Goal: Task Accomplishment & Management: Manage account settings

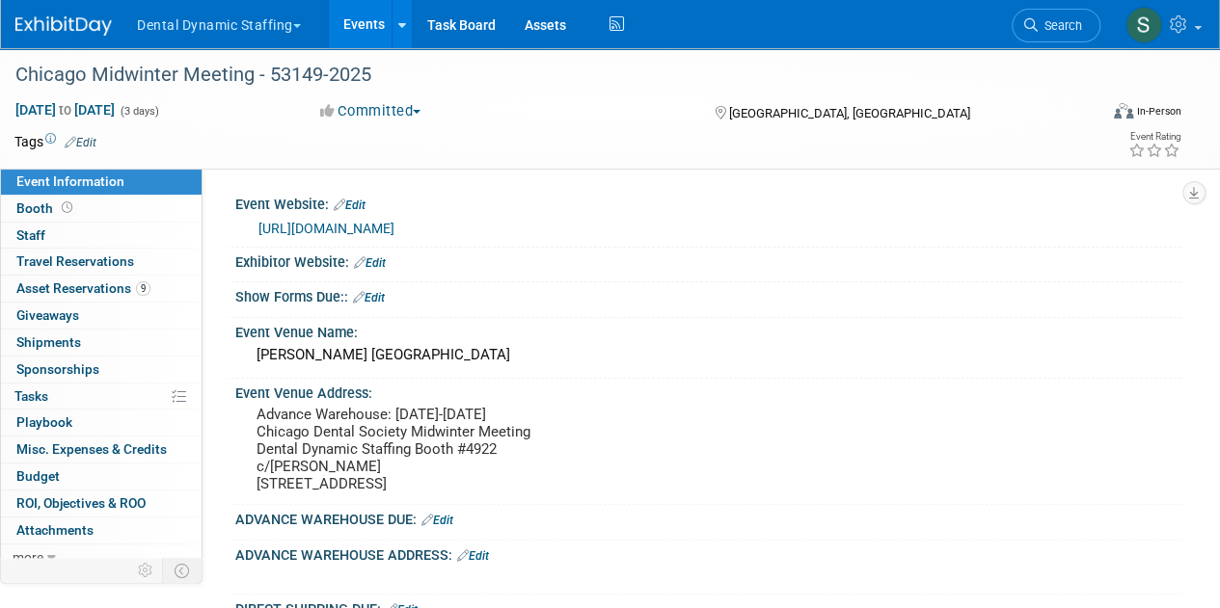
click at [232, 20] on button "Dental Dynamic Staffing" at bounding box center [230, 21] width 190 height 42
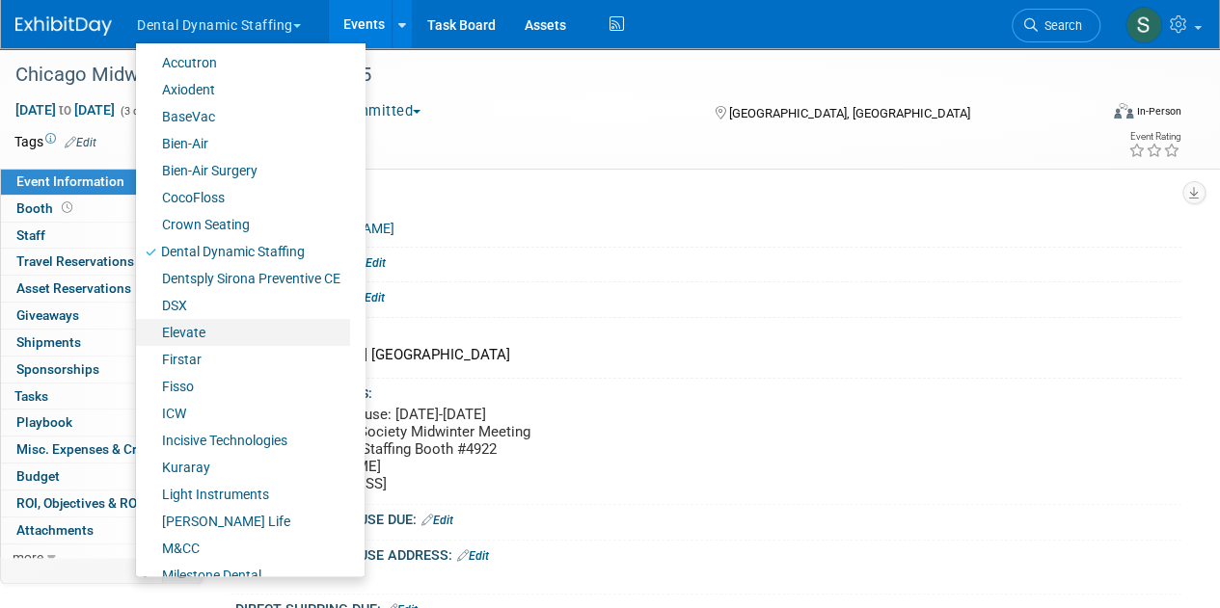
scroll to position [370, 0]
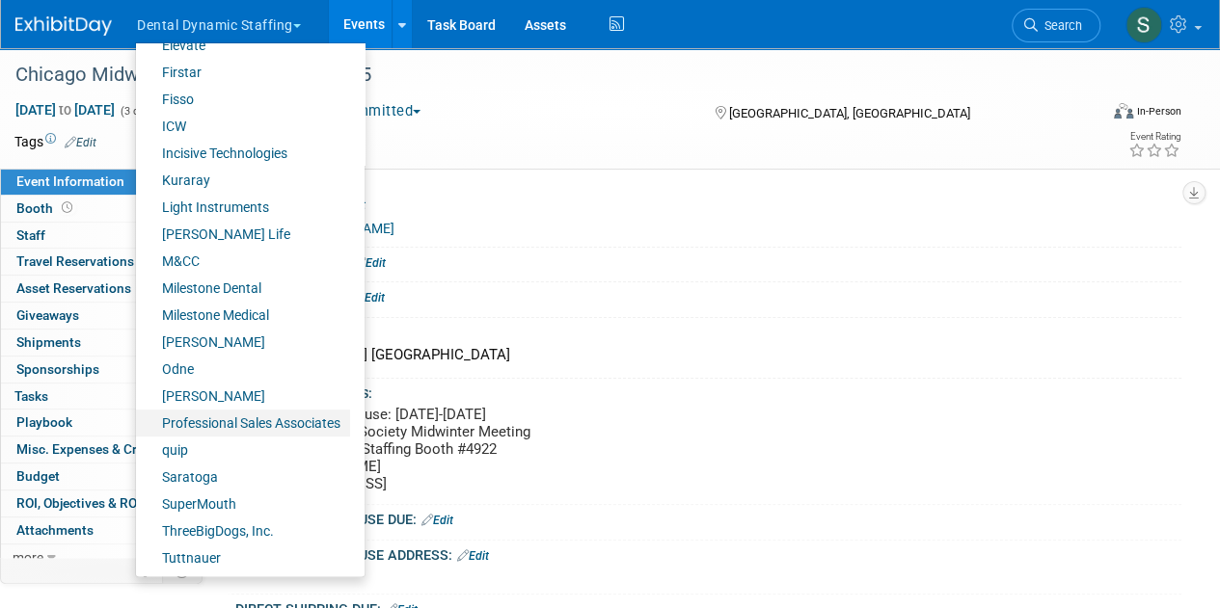
click at [276, 423] on link "Professional Sales Associates" at bounding box center [243, 423] width 214 height 27
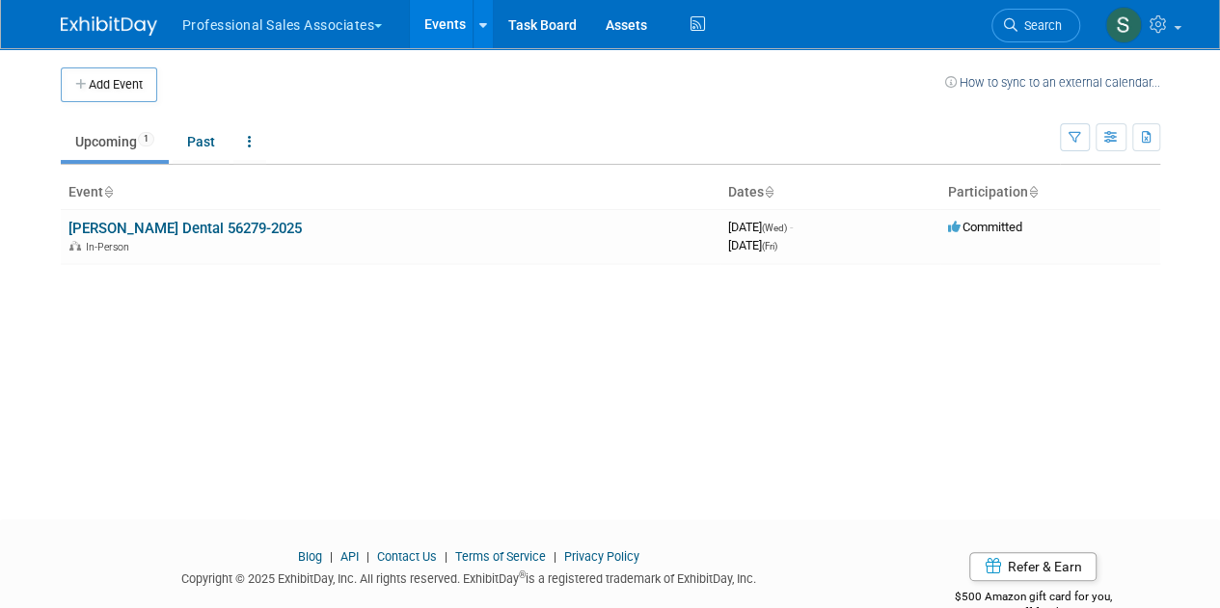
click at [256, 25] on button "Professional Sales Associates" at bounding box center [293, 21] width 227 height 42
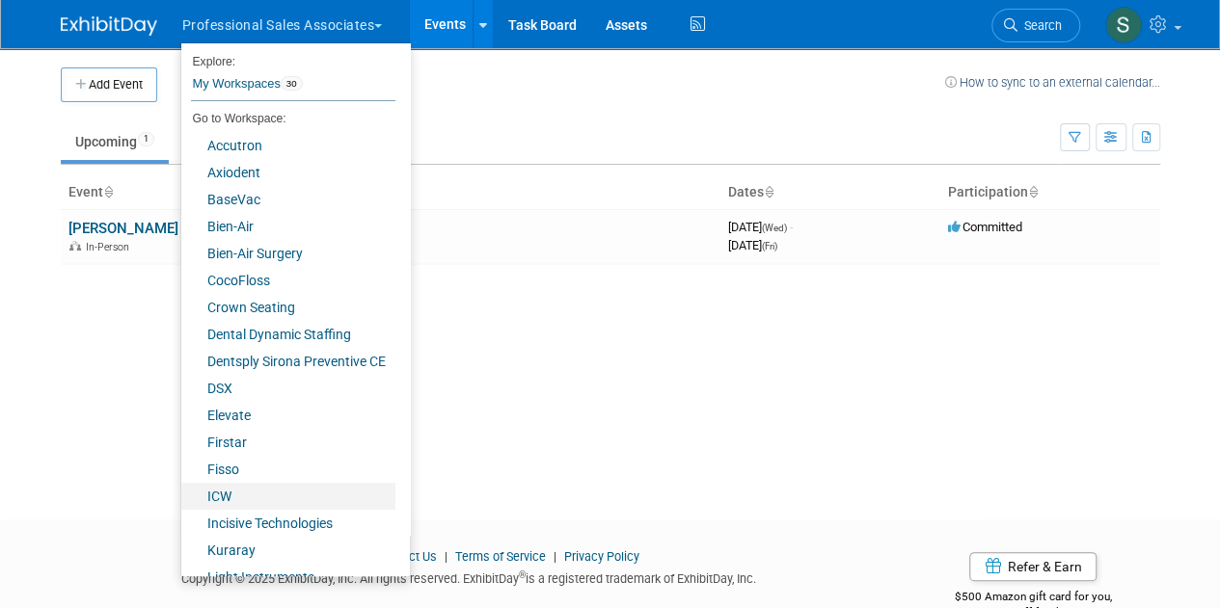
click at [309, 500] on link "ICW" at bounding box center [288, 496] width 214 height 27
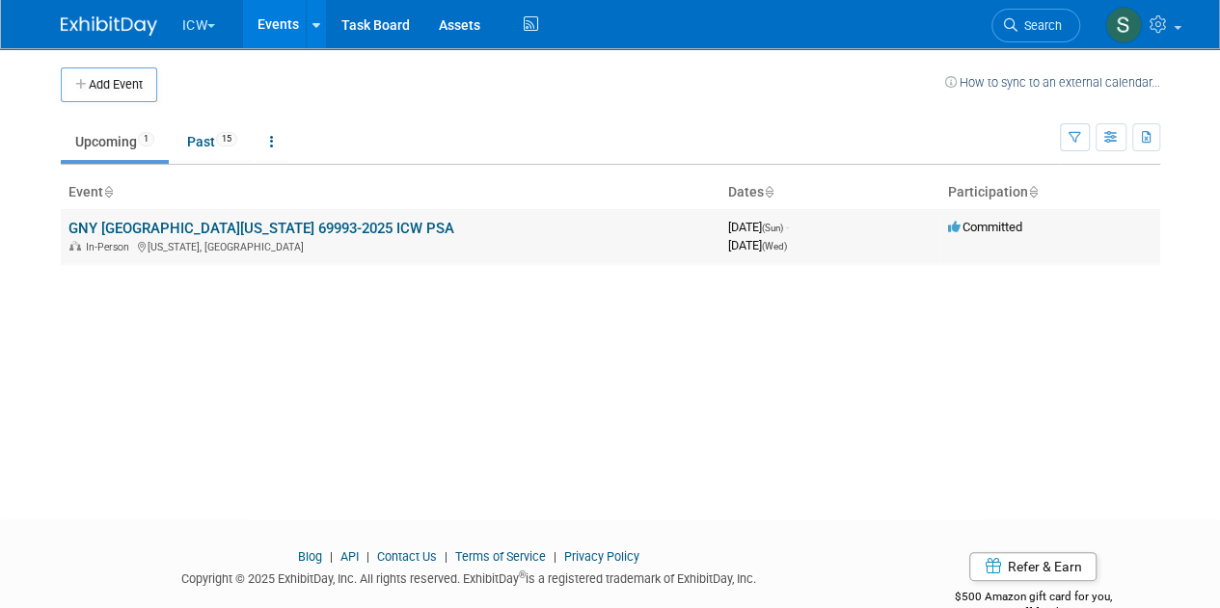
click at [139, 220] on link "GNY Greater New York 69993-2025 ICW PSA" at bounding box center [261, 228] width 386 height 17
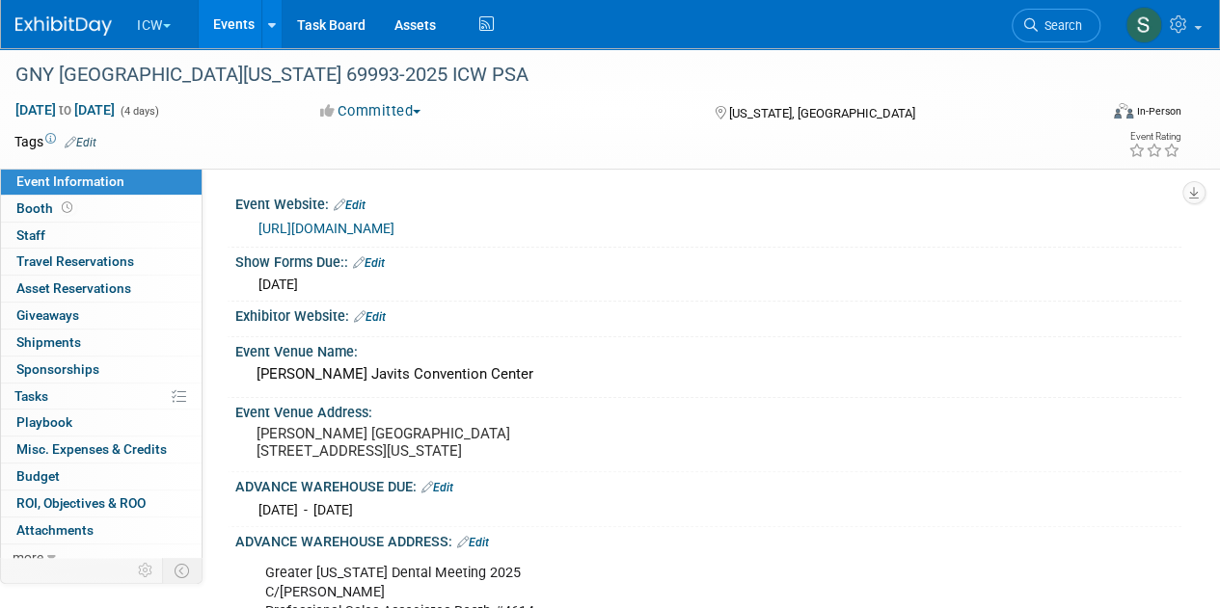
scroll to position [1, 0]
click at [138, 43] on ul "ICW Explore: My Workspaces 30 Go to Workspace: Accutron Axiodent BaseVac Bien-A…" at bounding box center [316, 24] width 363 height 48
click at [159, 17] on button "ICW" at bounding box center [165, 21] width 60 height 42
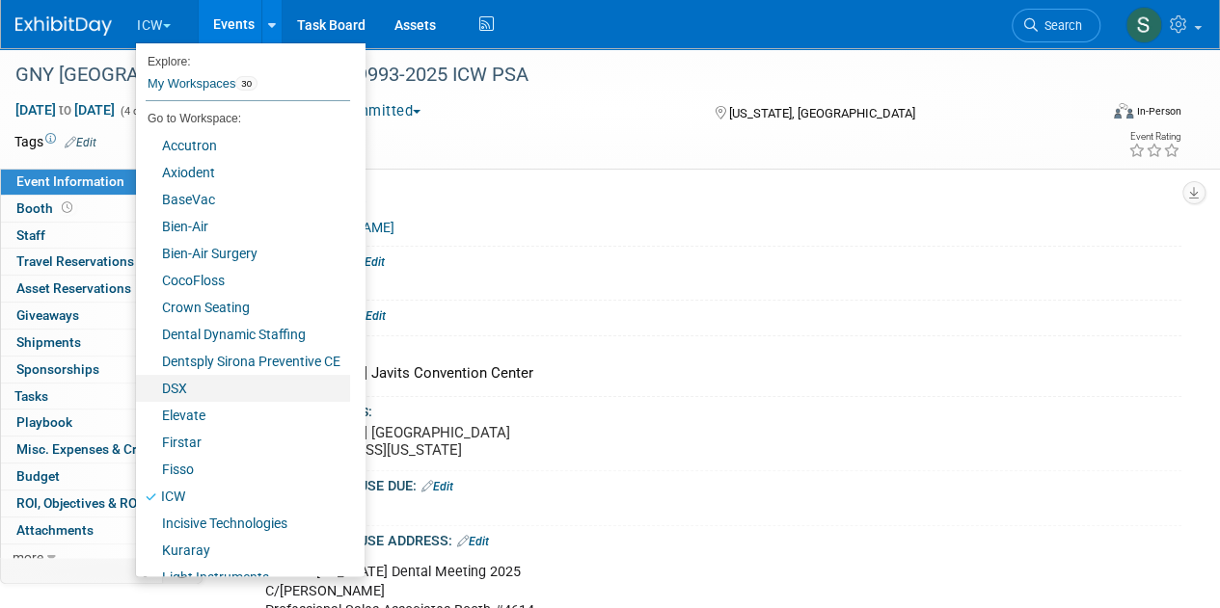
click at [231, 383] on link "DSX" at bounding box center [243, 388] width 214 height 27
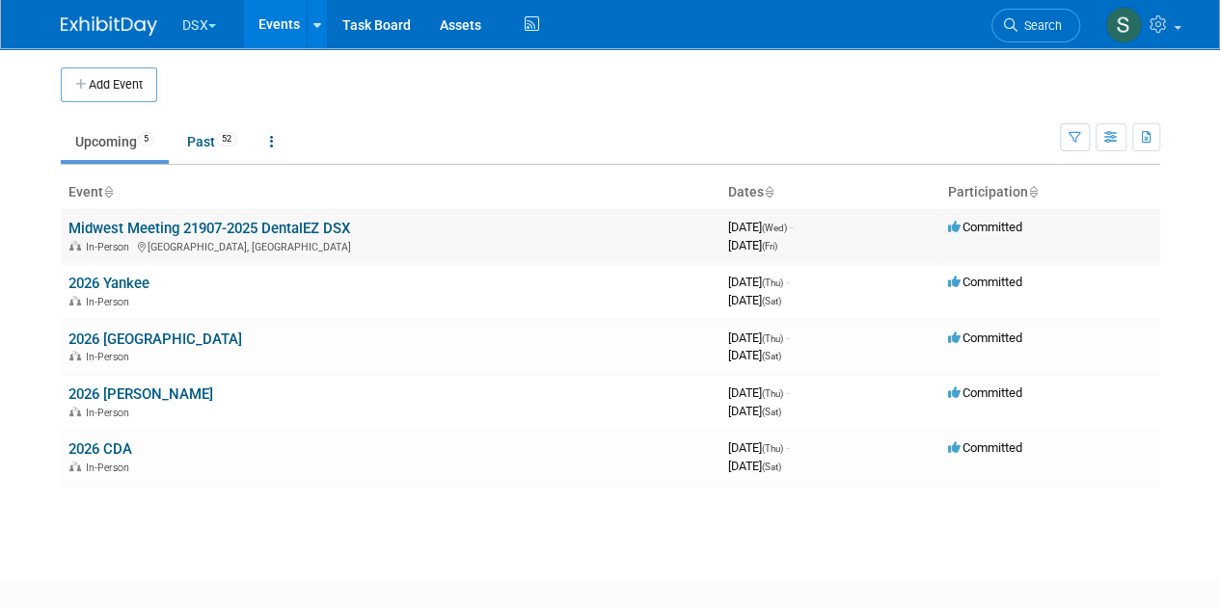
click at [268, 225] on link "Midwest Meeting 21907-2025 DentalEZ DSX" at bounding box center [209, 228] width 282 height 17
click at [184, 154] on link "Past 52" at bounding box center [212, 141] width 79 height 37
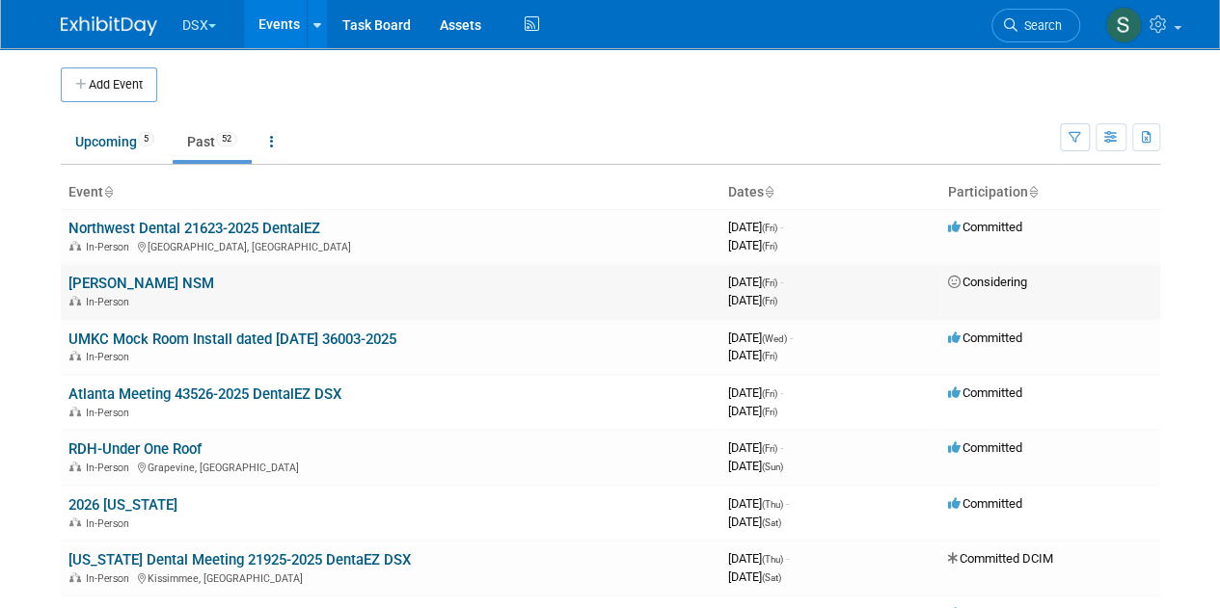
click at [116, 283] on link "[PERSON_NAME] NSM" at bounding box center [141, 283] width 146 height 17
click at [237, 223] on link "Northwest Dental 21623-2025 DentalEZ" at bounding box center [194, 228] width 252 height 17
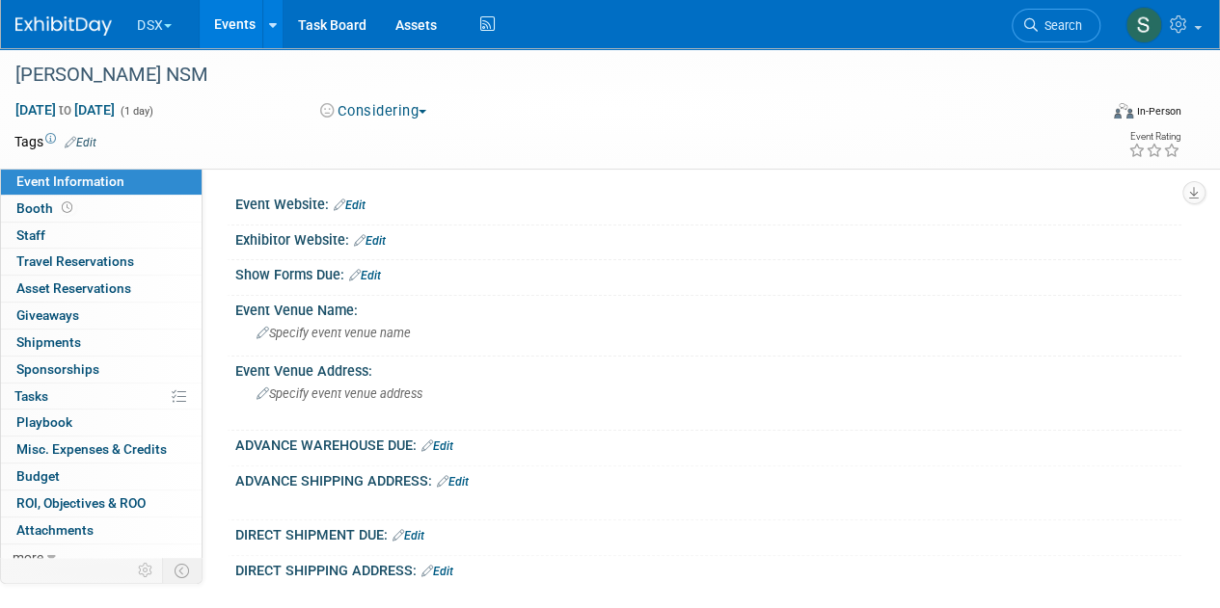
scroll to position [132, 0]
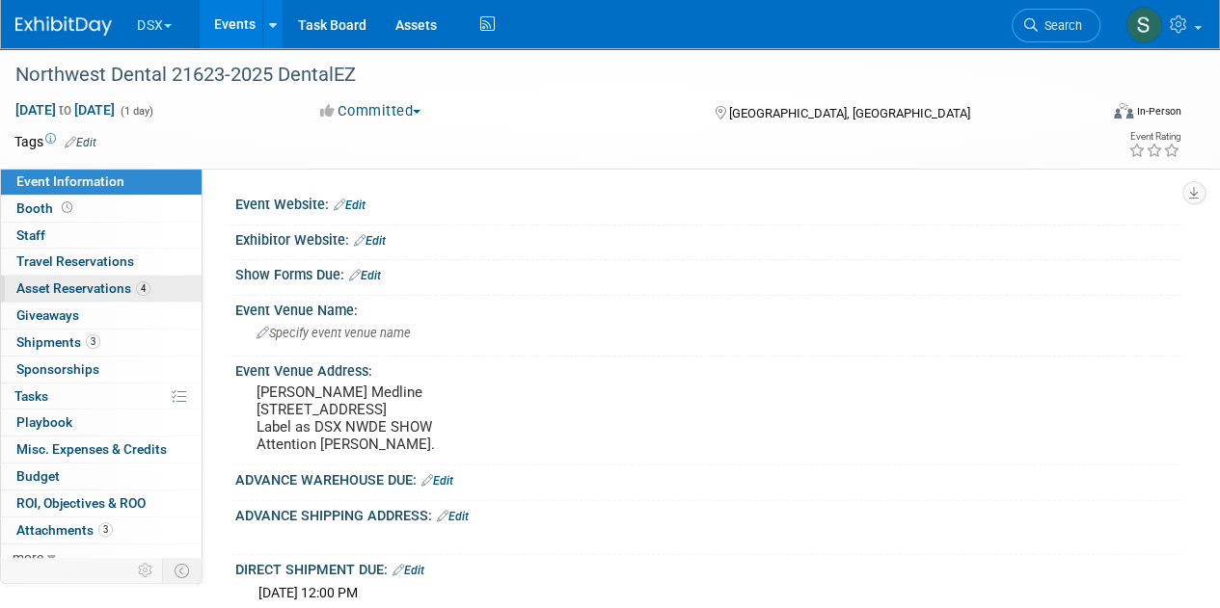
click at [111, 284] on span "Asset Reservations 4" at bounding box center [83, 288] width 134 height 15
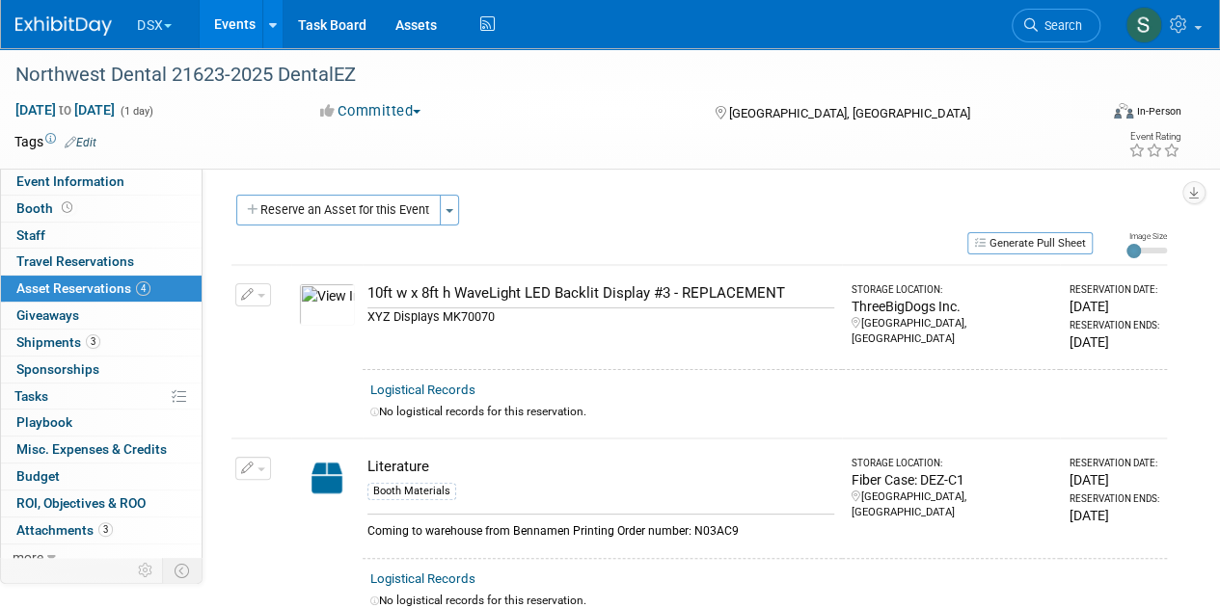
click at [142, 35] on button "DSX" at bounding box center [165, 21] width 61 height 42
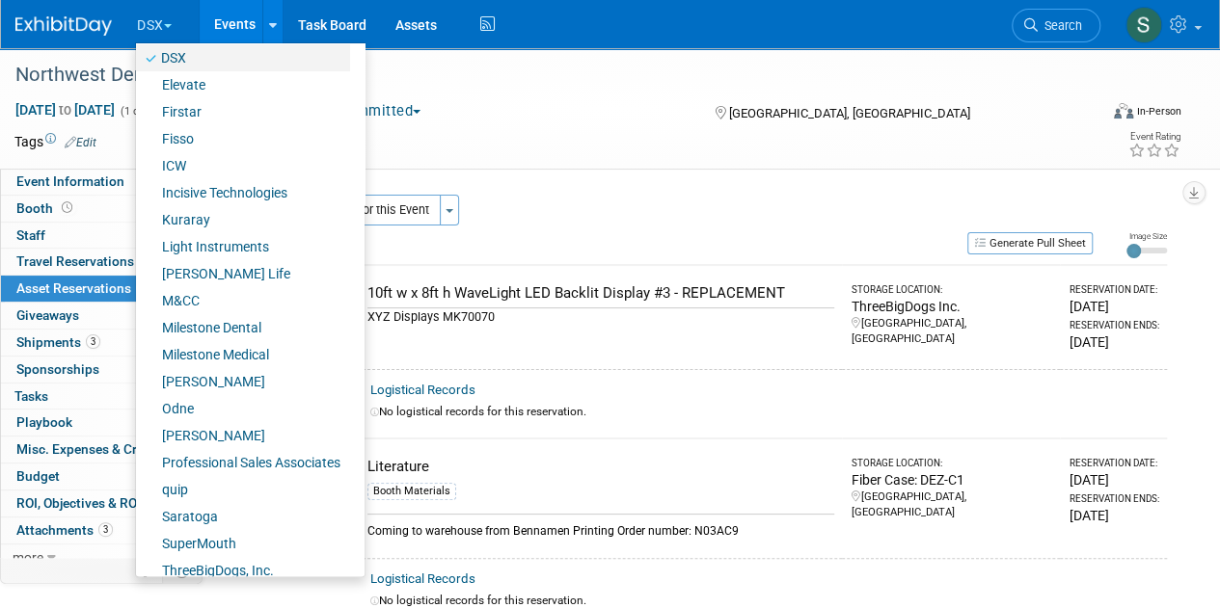
scroll to position [370, 0]
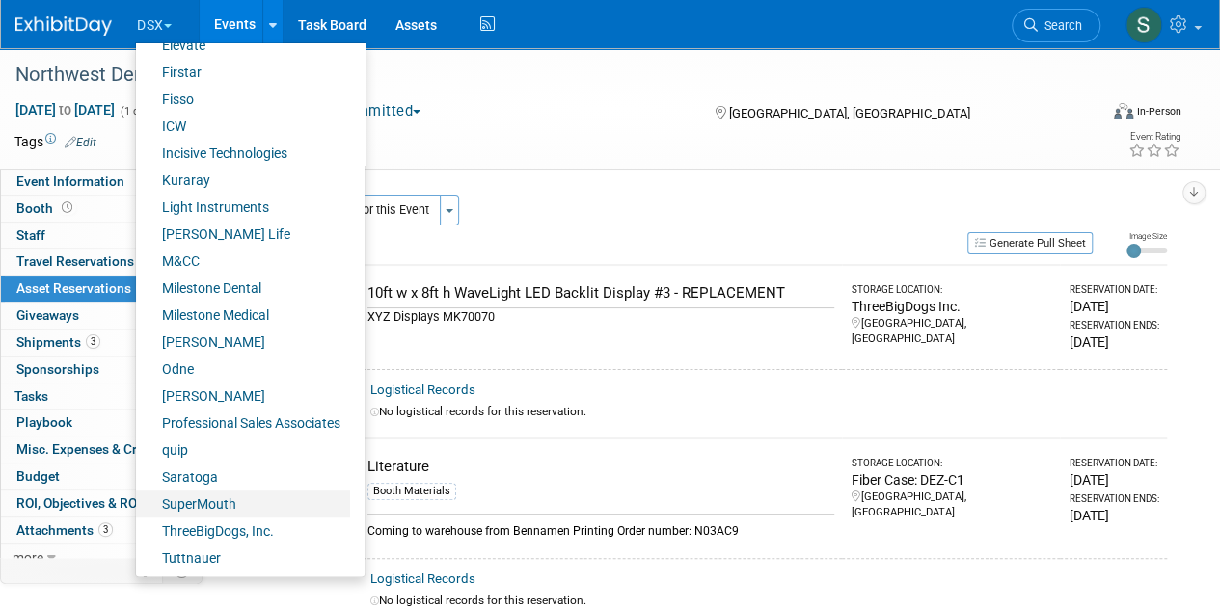
click at [265, 504] on link "SuperMouth" at bounding box center [243, 504] width 214 height 27
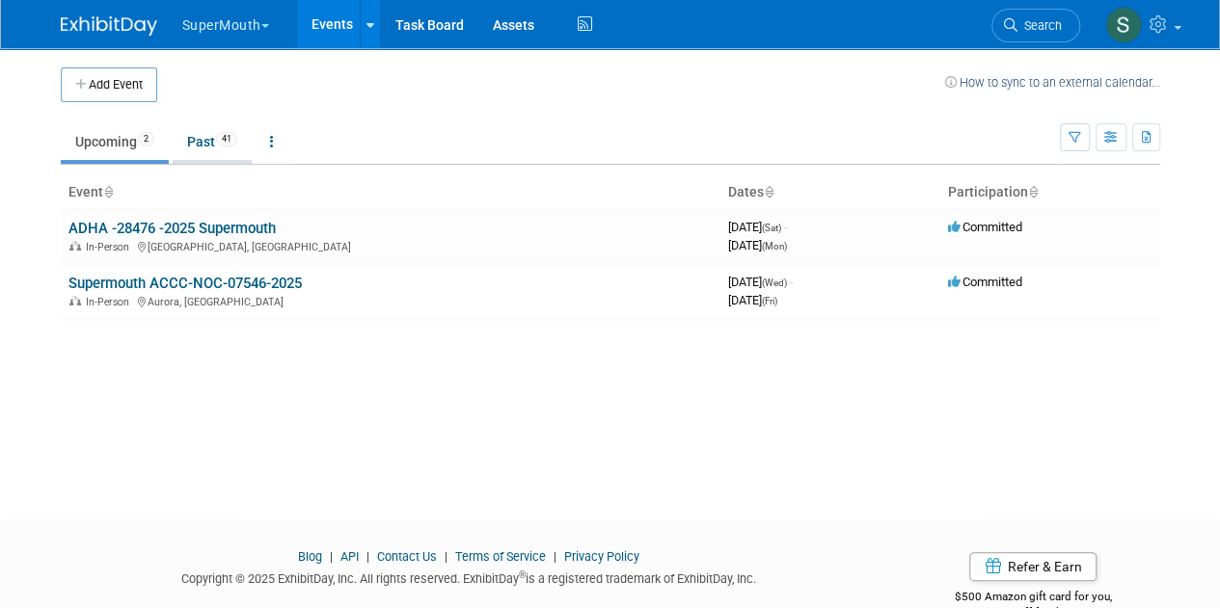
click at [201, 145] on link "Past 41" at bounding box center [212, 141] width 79 height 37
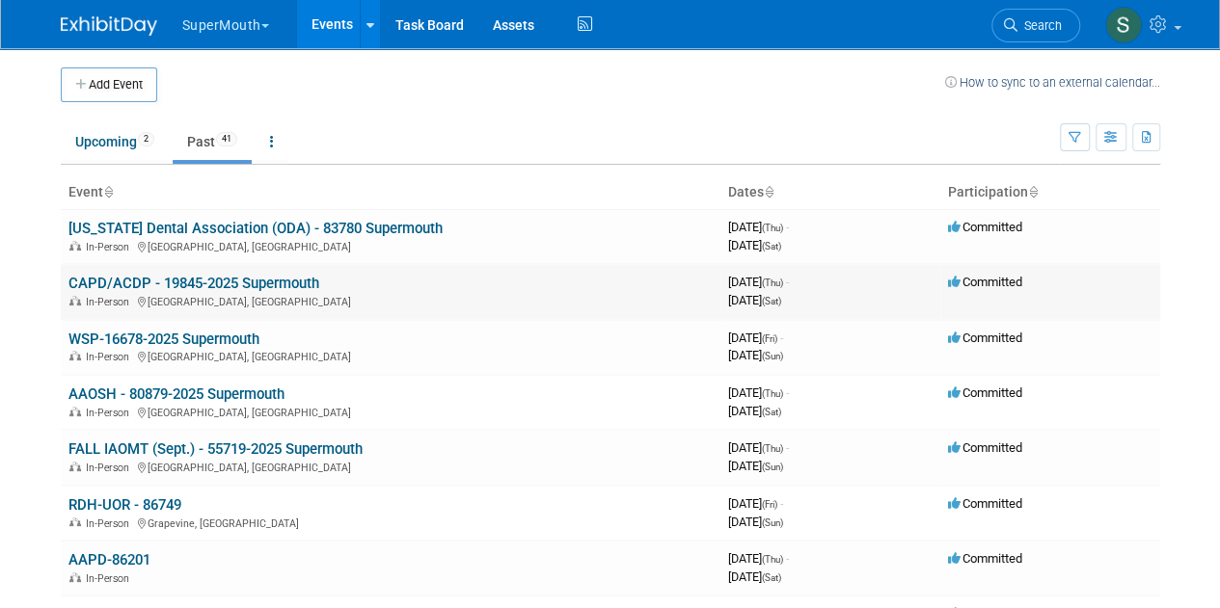
click at [215, 282] on link "CAPD/ACDP - 19845-2025 Supermouth" at bounding box center [193, 283] width 251 height 17
click at [239, 14] on button "SuperMouth" at bounding box center [236, 21] width 113 height 42
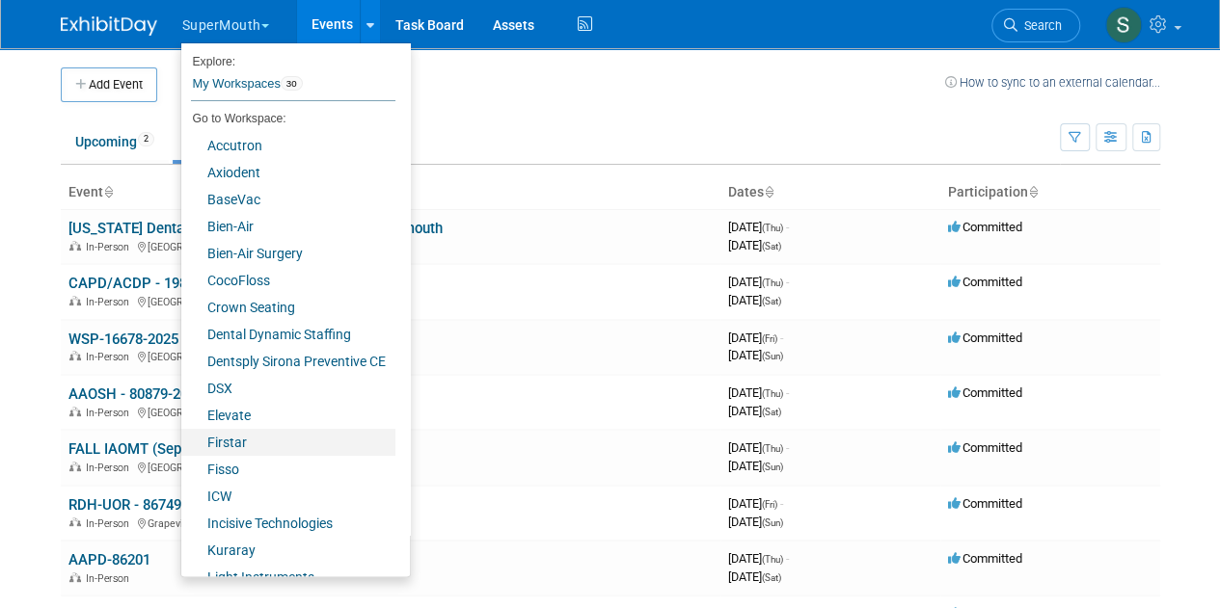
scroll to position [370, 0]
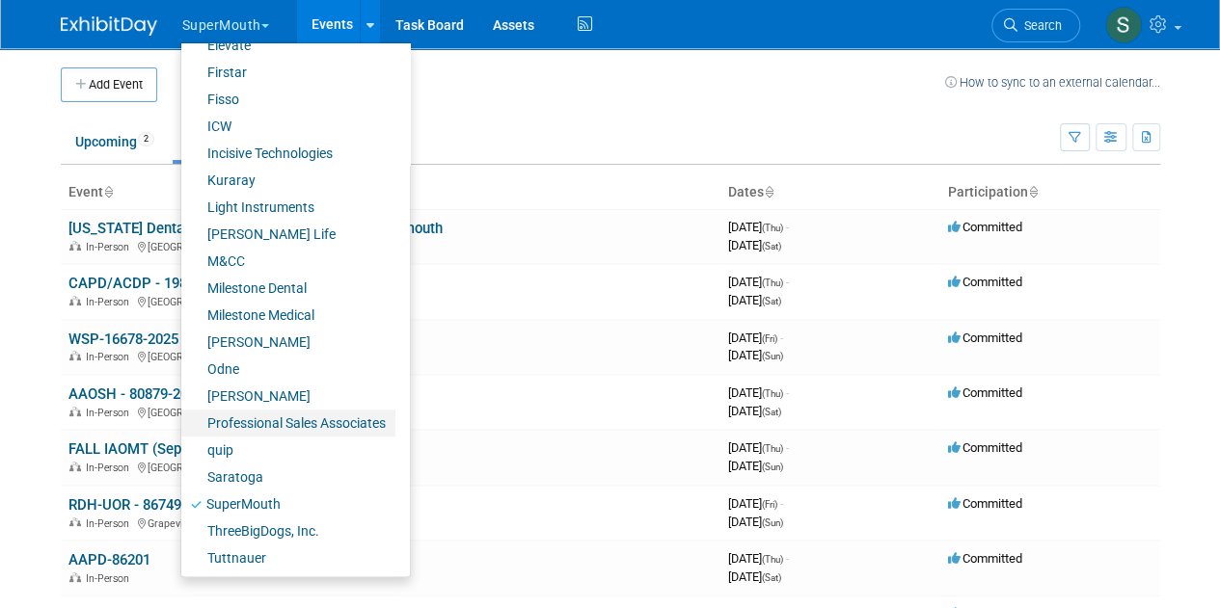
click at [324, 417] on link "Professional Sales Associates" at bounding box center [288, 423] width 214 height 27
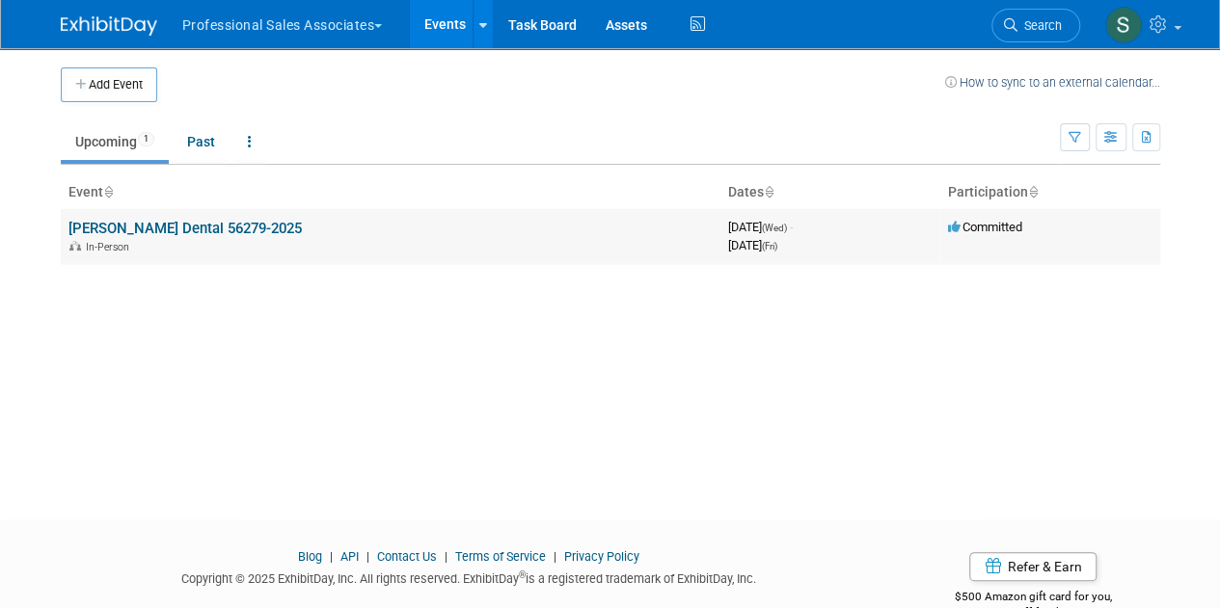
click at [179, 224] on link "[PERSON_NAME] Dental 56279-2025" at bounding box center [184, 228] width 233 height 17
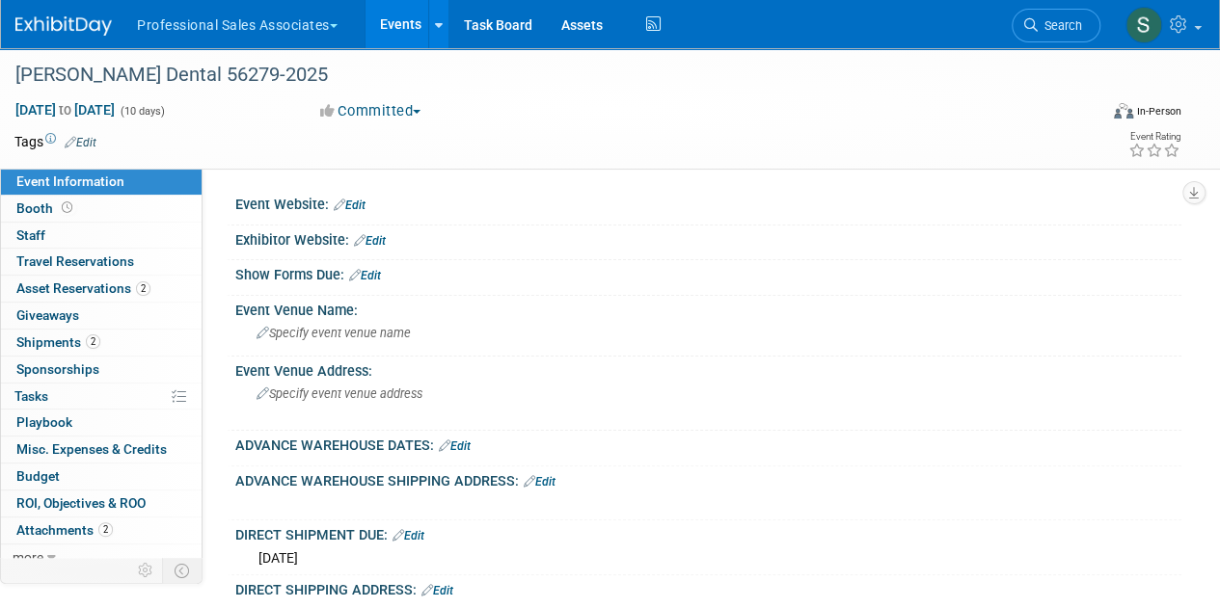
click at [212, 9] on button "Professional Sales Associates" at bounding box center [248, 21] width 227 height 42
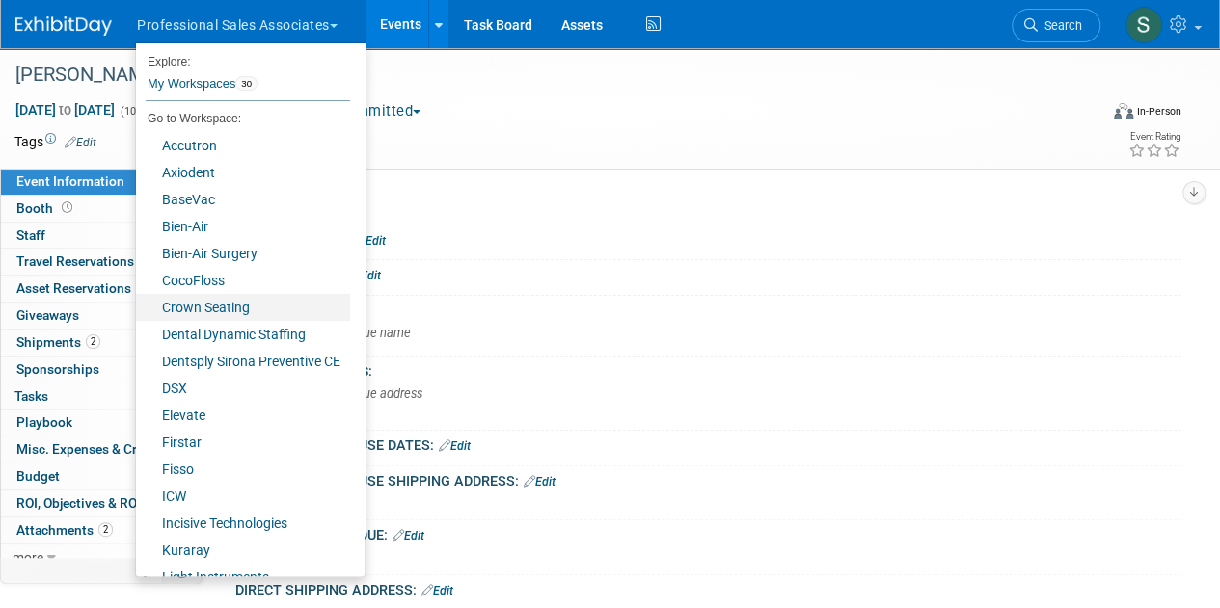
scroll to position [370, 0]
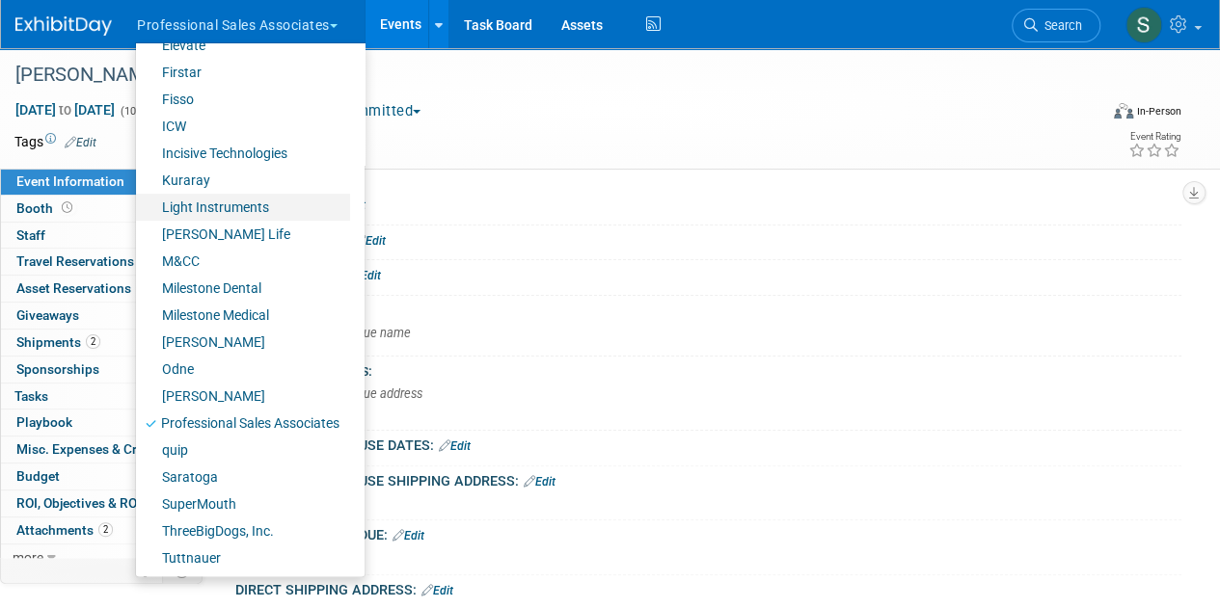
click at [270, 200] on link "Light Instruments" at bounding box center [243, 207] width 214 height 27
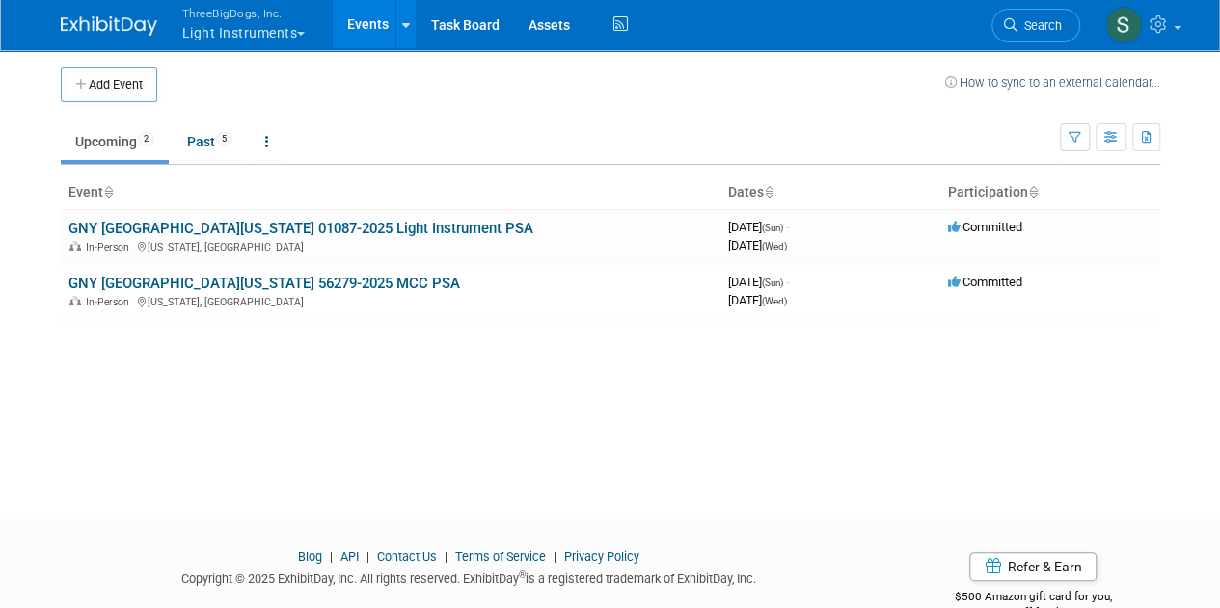
click at [228, 43] on button "ThreeBigDogs, Inc. Light Instruments" at bounding box center [254, 25] width 149 height 50
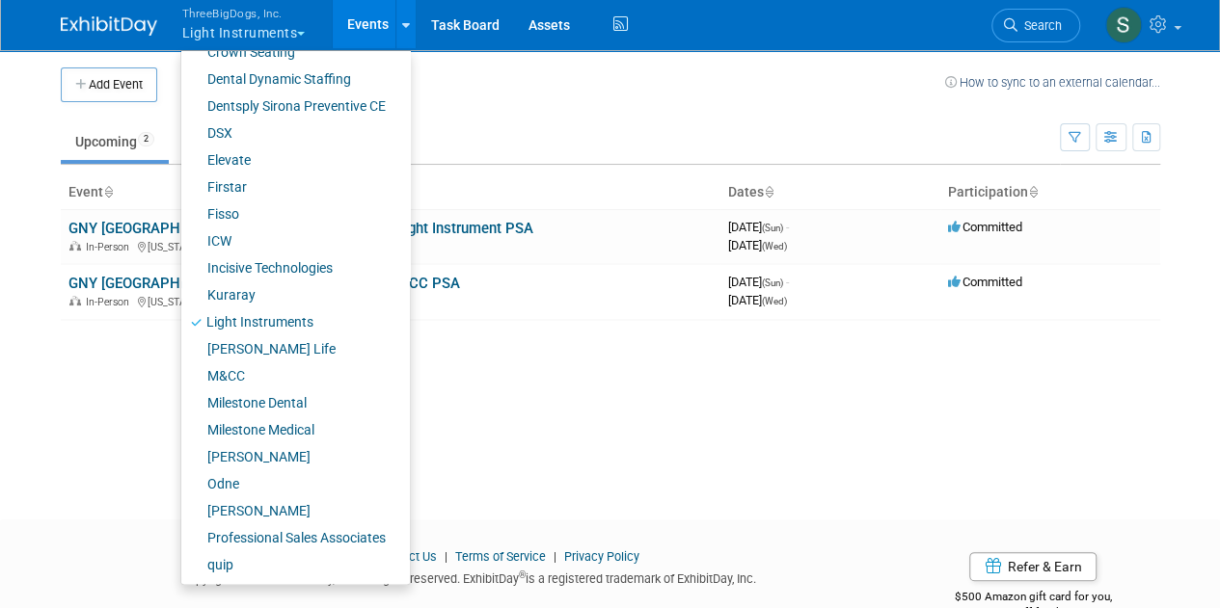
scroll to position [370, 0]
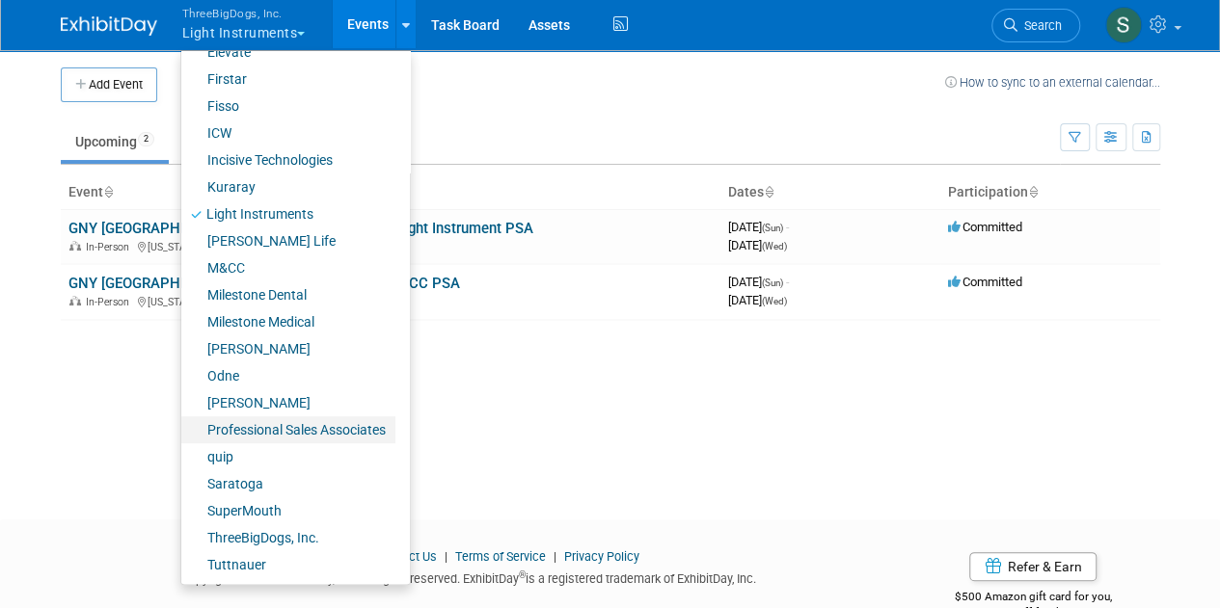
click at [356, 430] on link "Professional Sales Associates" at bounding box center [288, 429] width 214 height 27
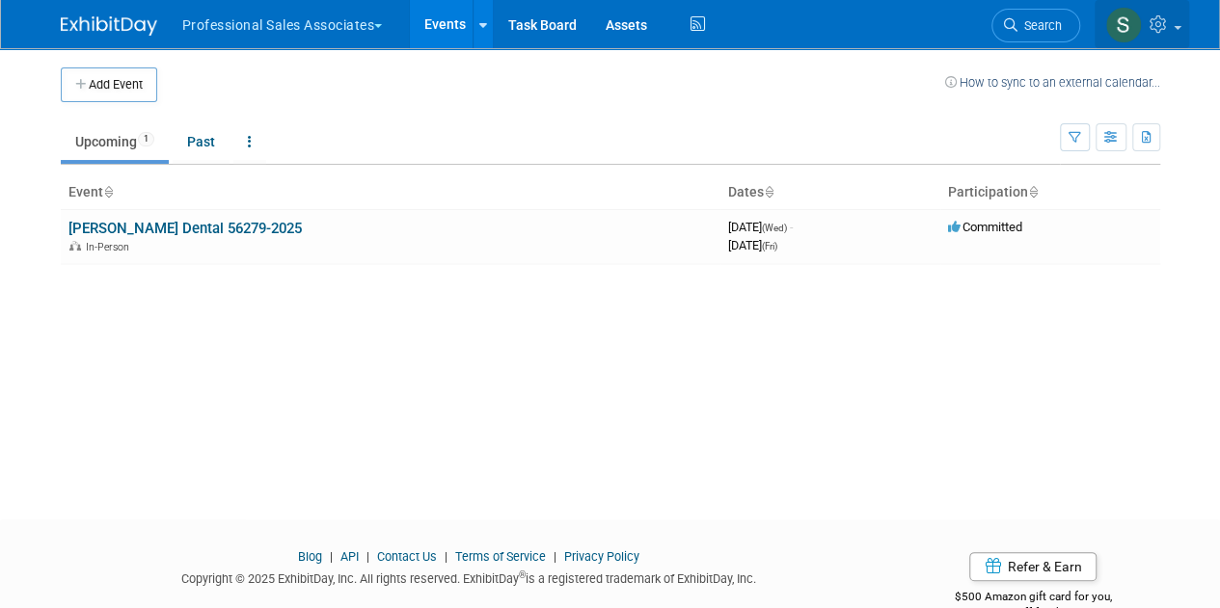
click at [1162, 37] on link at bounding box center [1141, 24] width 94 height 48
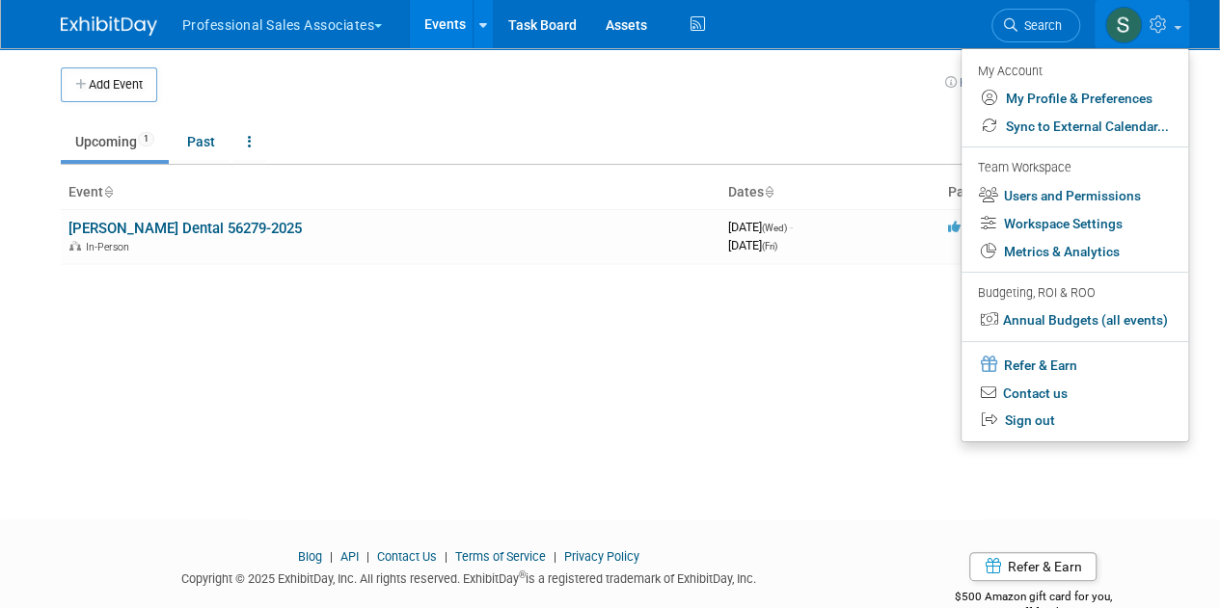
click at [652, 368] on div "Add Event How to sync to an external calendar... New Event Duplicate Event Warn…" at bounding box center [610, 266] width 1128 height 437
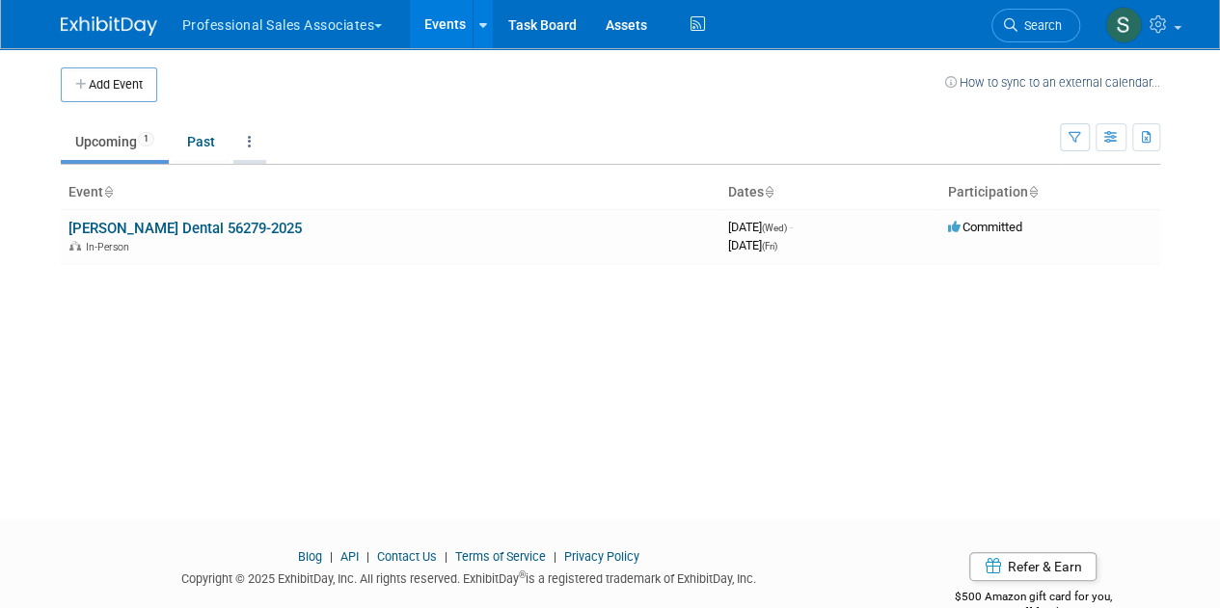
click at [245, 142] on link at bounding box center [249, 141] width 33 height 37
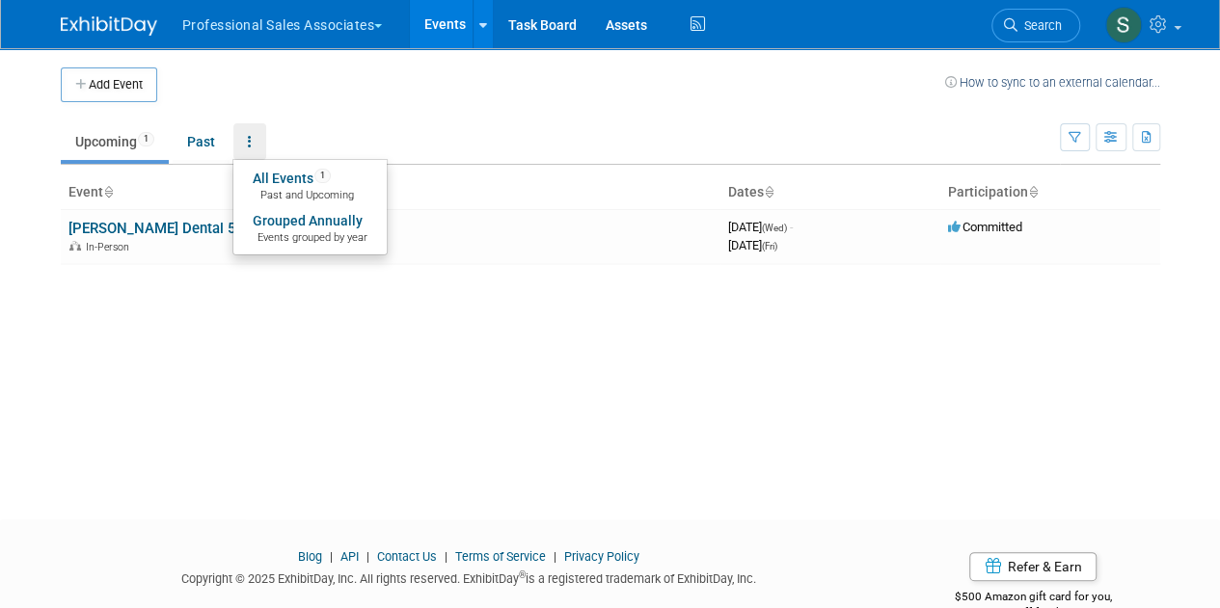
click at [372, 123] on ul "Upcoming 1 Past All Events 1 Past and Upcoming Grouped Annually Events grouped …" at bounding box center [560, 142] width 999 height 43
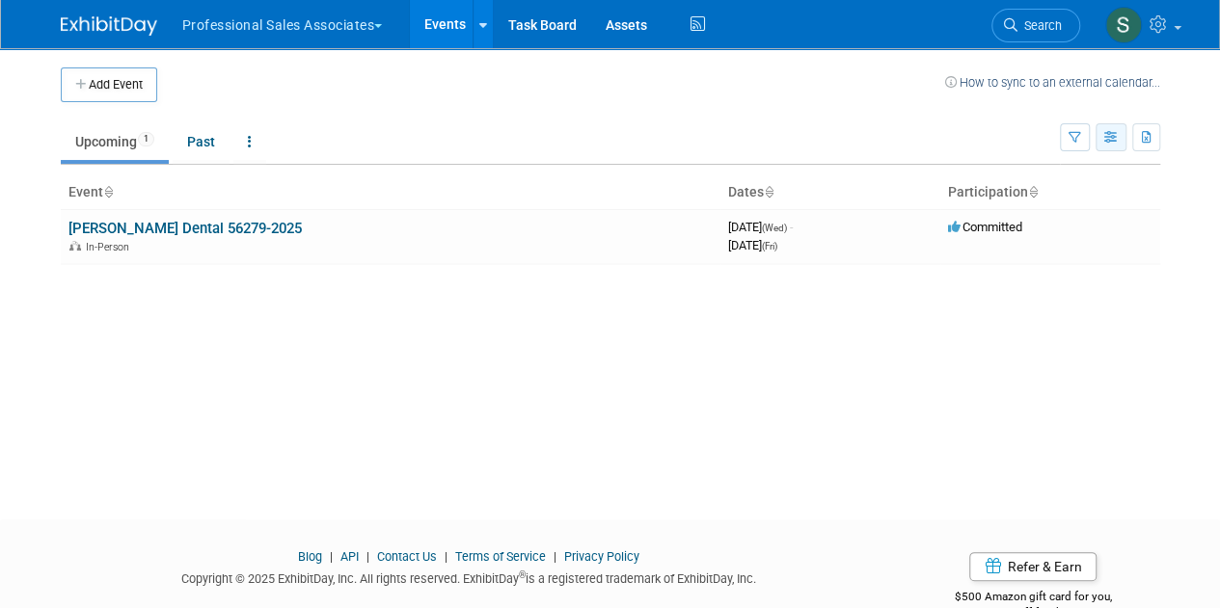
click at [1102, 138] on button "button" at bounding box center [1110, 137] width 31 height 28
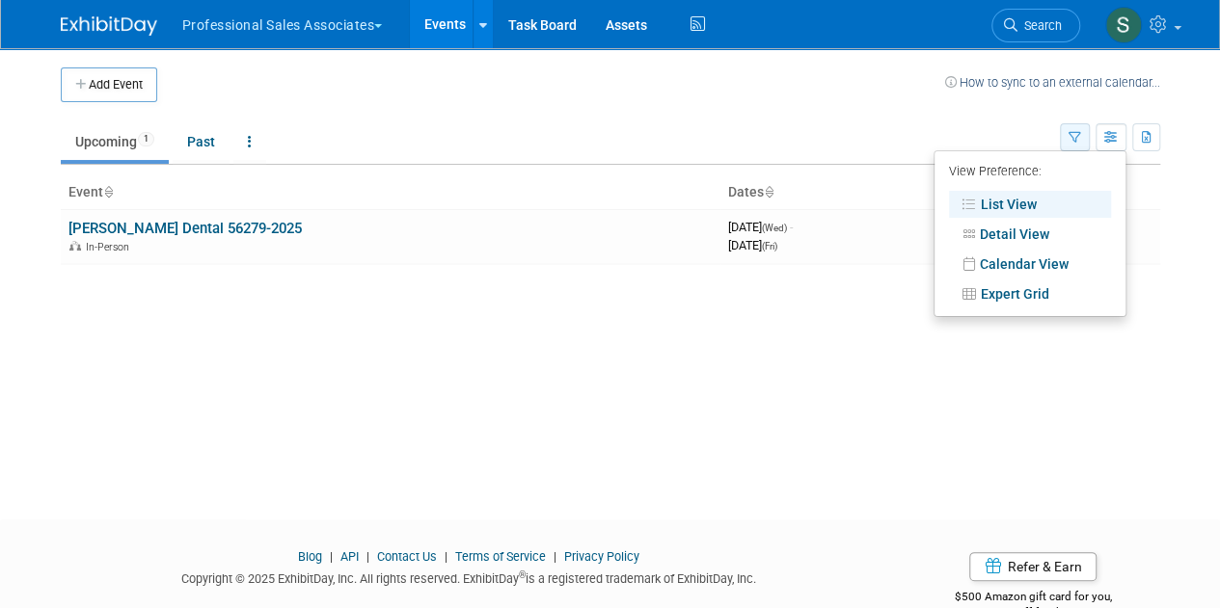
click at [1084, 141] on button "button" at bounding box center [1075, 137] width 30 height 28
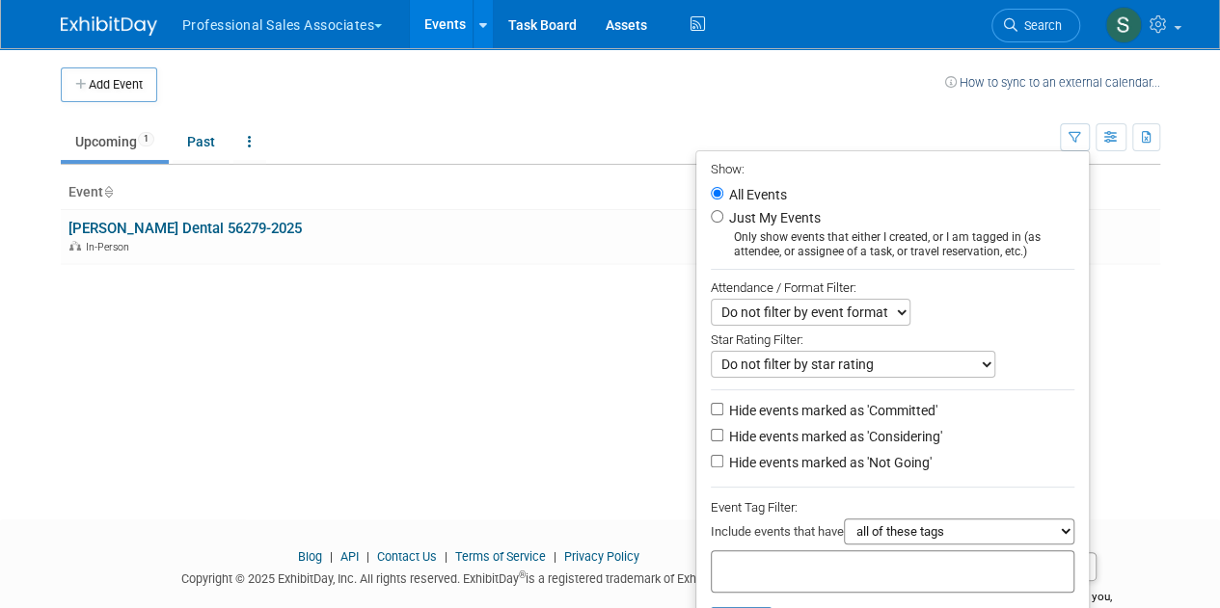
click at [851, 117] on td "Upcoming 1 Past All Events 1 Past and Upcoming Grouped Annually Events grouped …" at bounding box center [560, 133] width 999 height 63
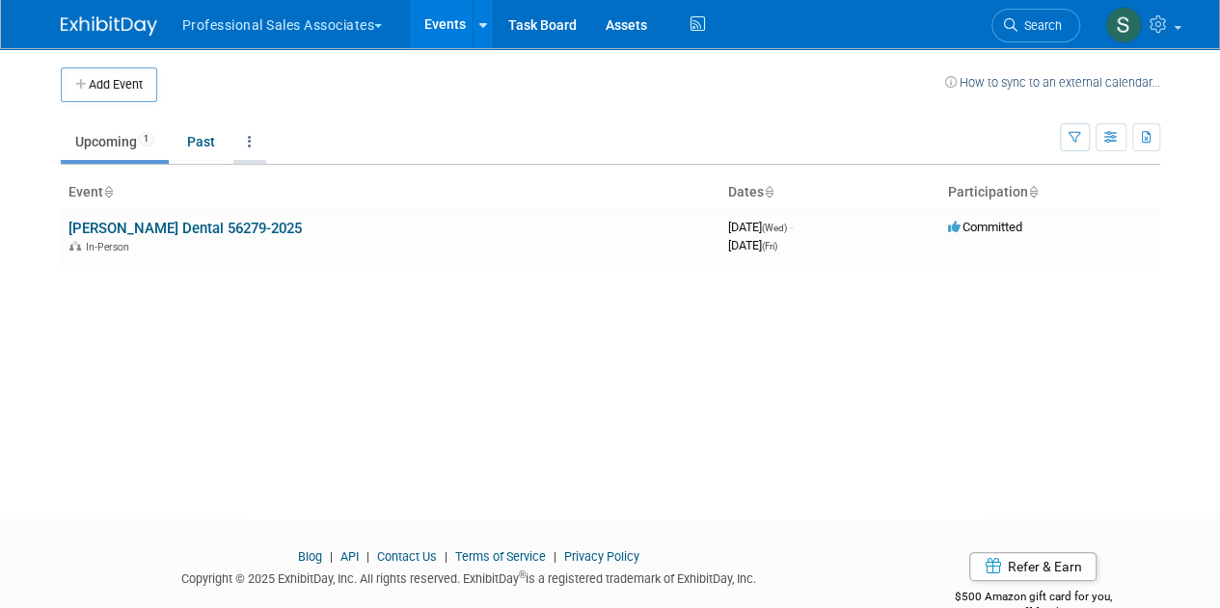
click at [250, 141] on icon at bounding box center [250, 141] width 4 height 13
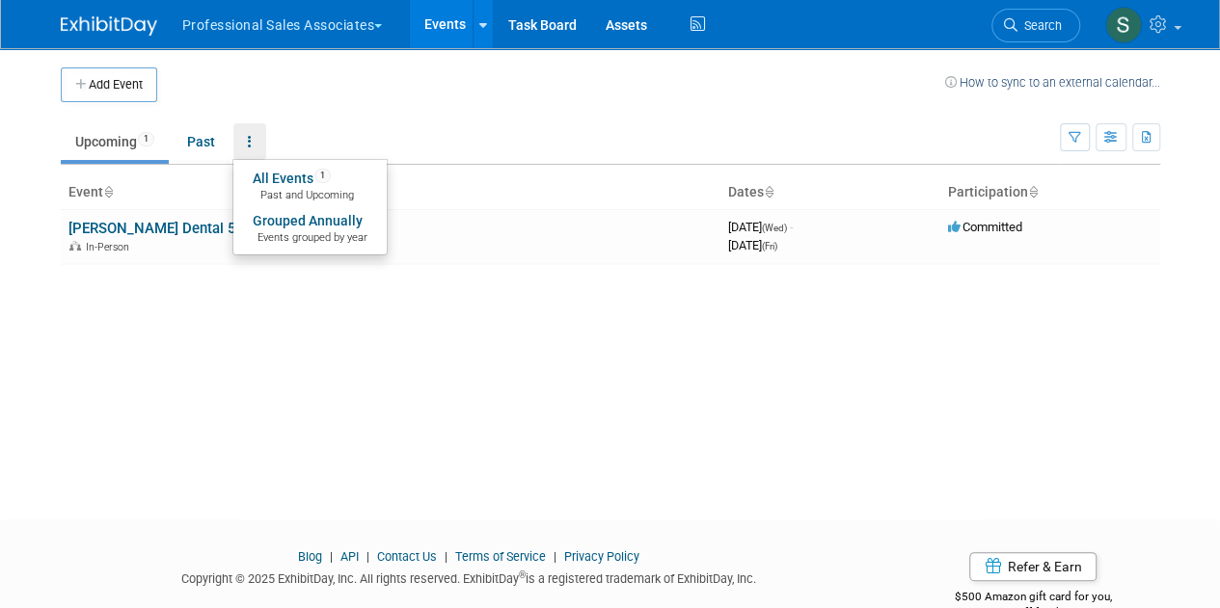
click at [467, 111] on td "Upcoming 1 Past All Events 1 Past and Upcoming Grouped Annually Events grouped …" at bounding box center [560, 133] width 999 height 63
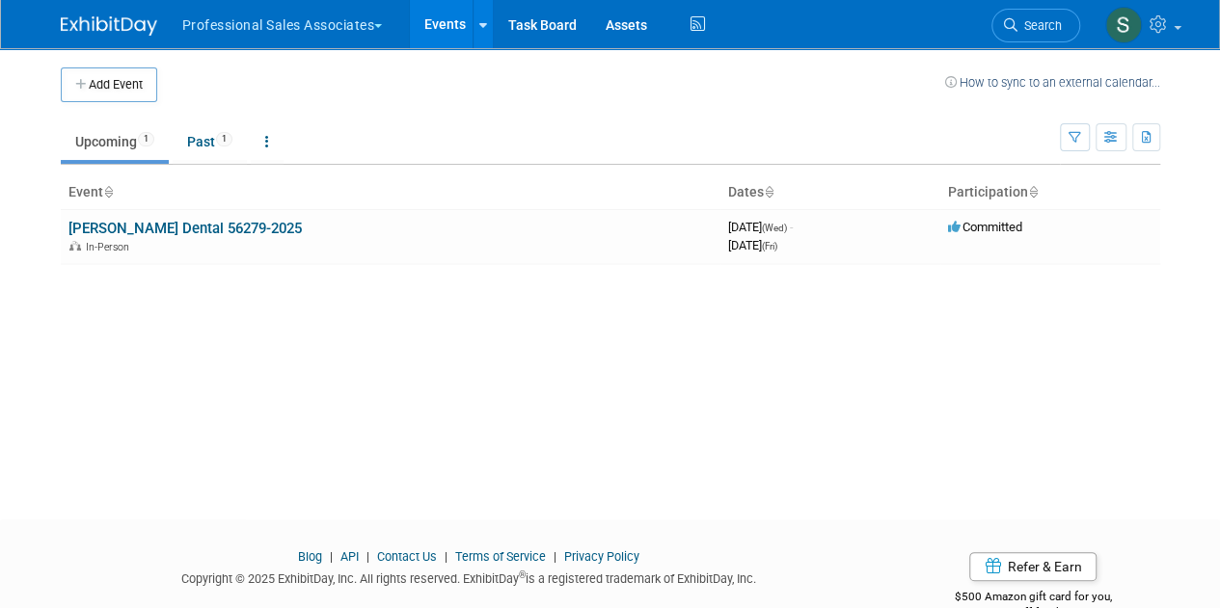
click at [321, 441] on div "Add Event How to sync to an external calendar... New Event Duplicate Event Warn…" at bounding box center [610, 266] width 1128 height 437
click at [1167, 30] on icon at bounding box center [1160, 23] width 22 height 17
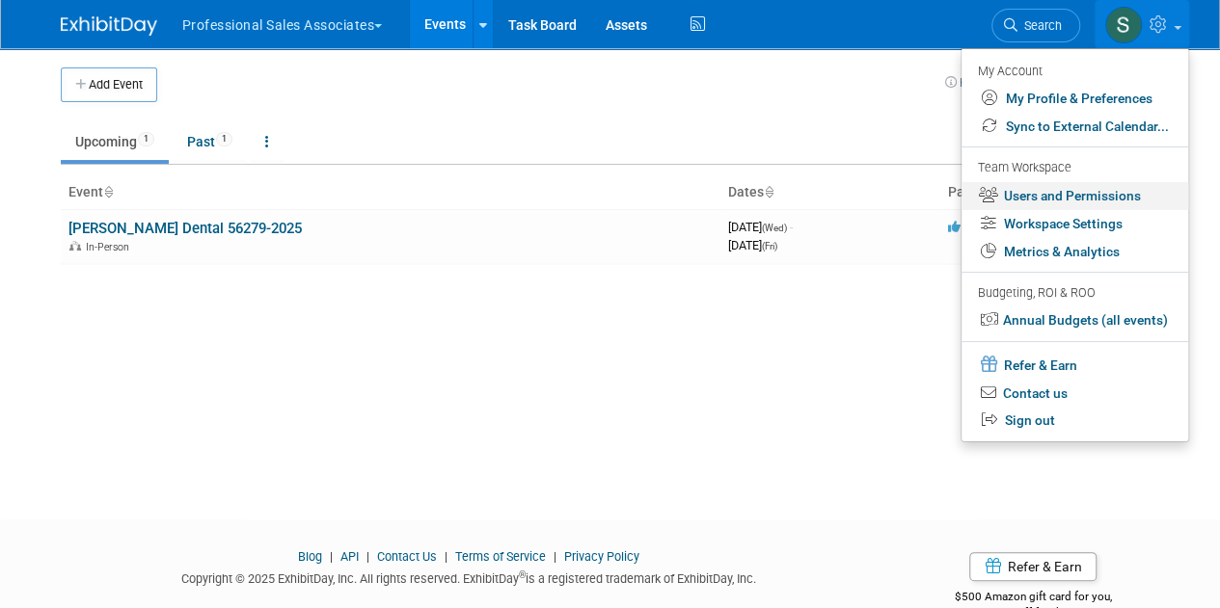
click at [1073, 186] on link "Users and Permissions" at bounding box center [1074, 196] width 227 height 28
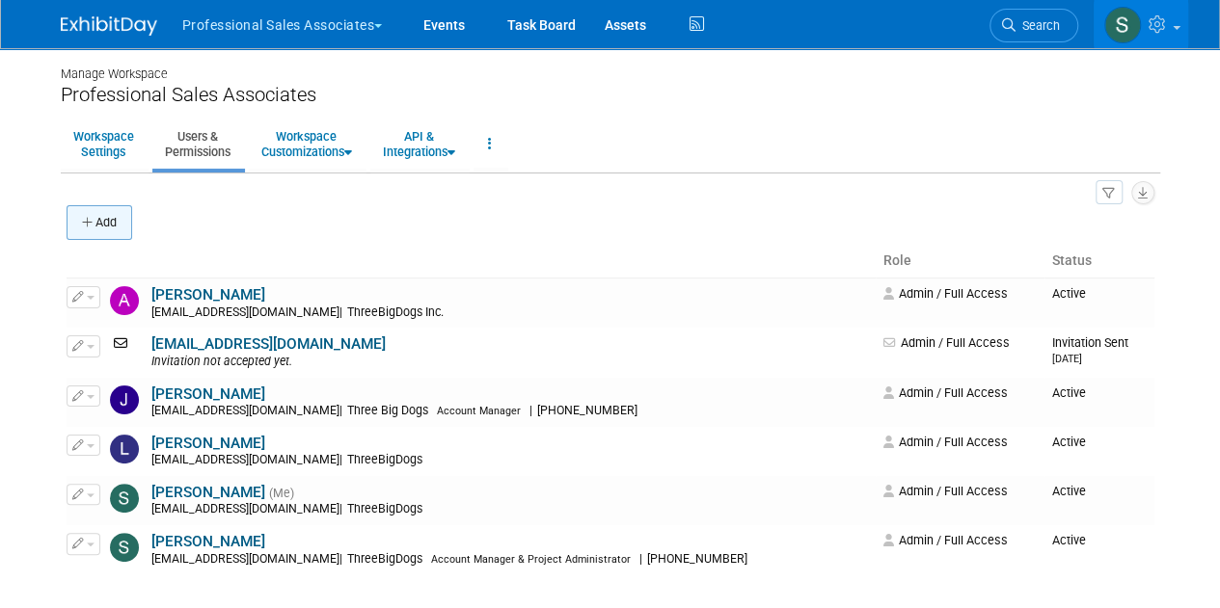
click at [107, 225] on button "Add" at bounding box center [100, 222] width 66 height 35
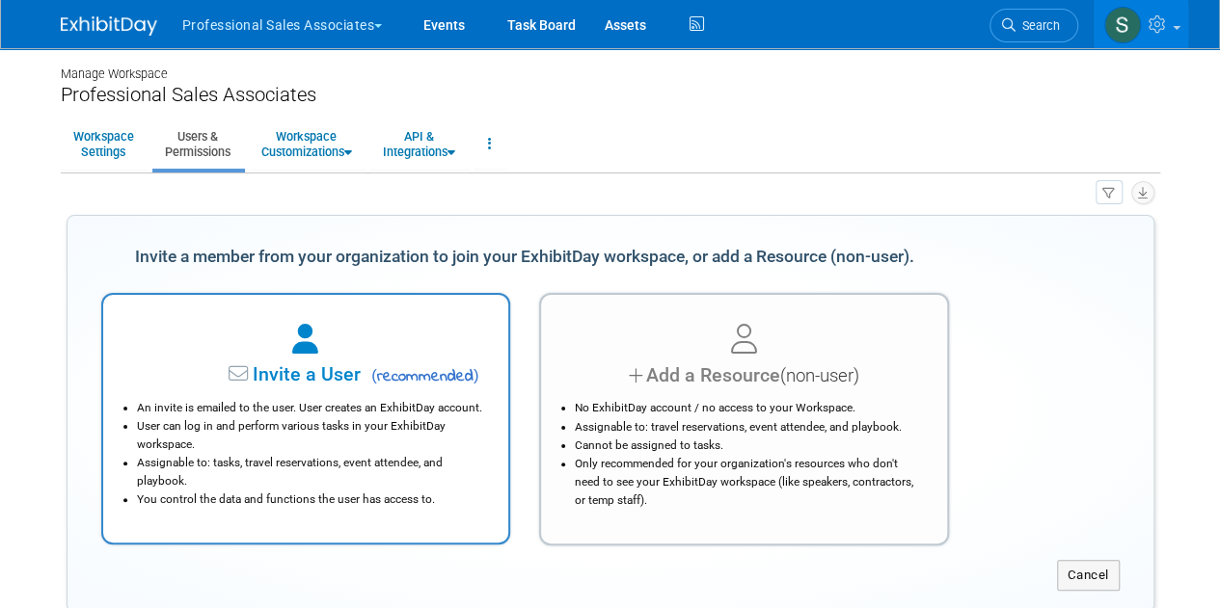
click at [234, 378] on icon at bounding box center [240, 374] width 24 height 20
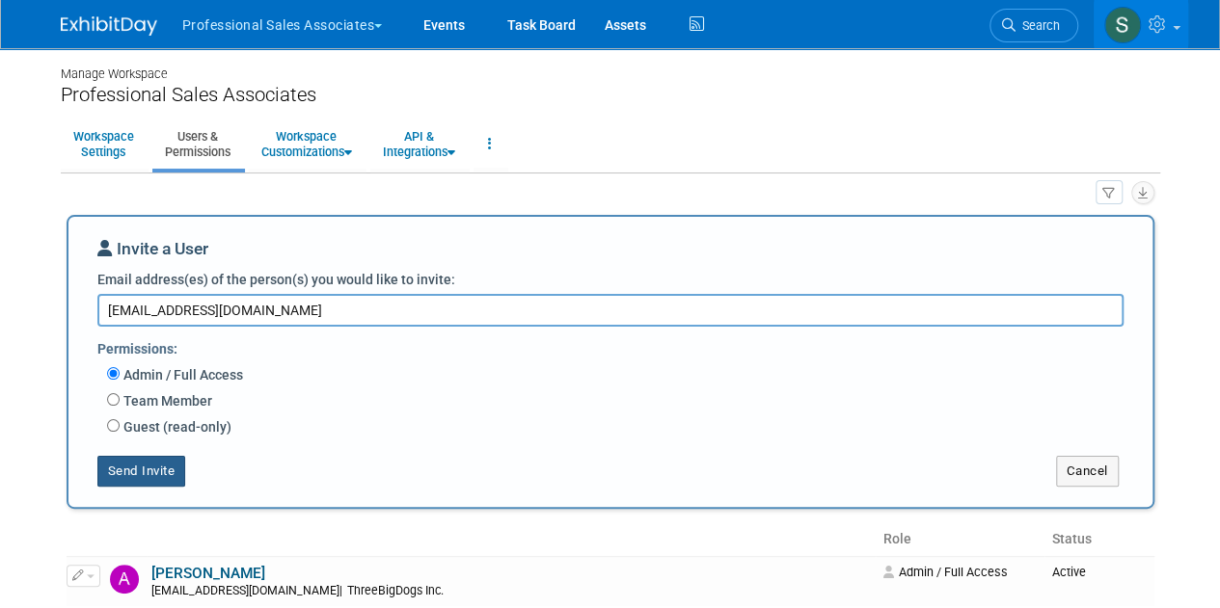
type textarea "[EMAIL_ADDRESS][DOMAIN_NAME]"
click at [157, 470] on button "Send Invite" at bounding box center [141, 471] width 89 height 31
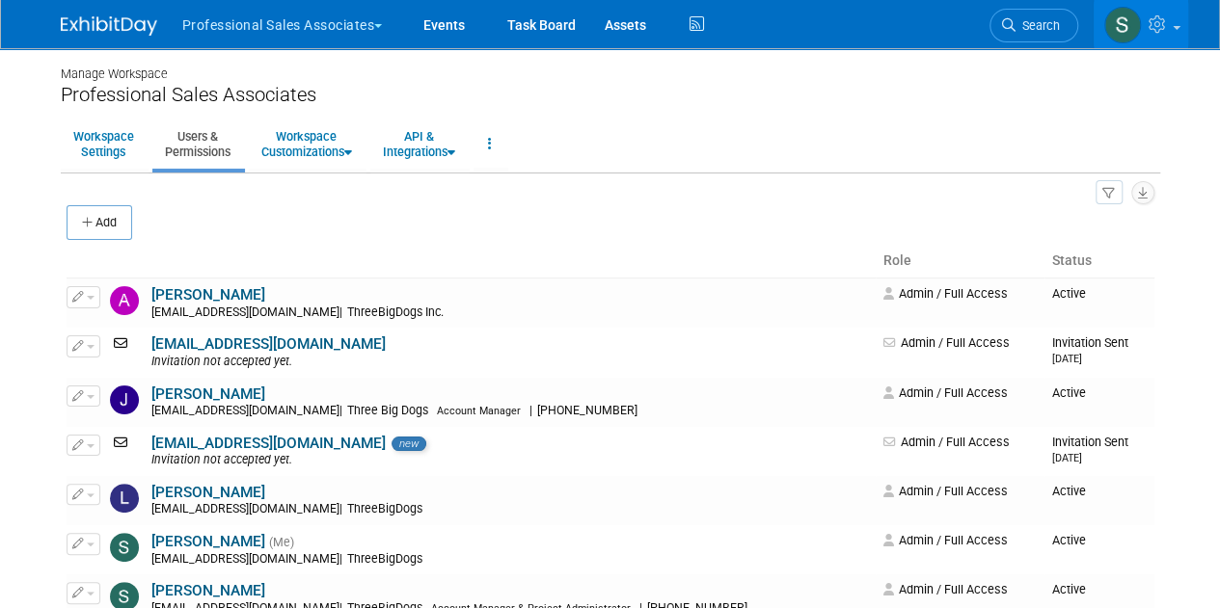
click at [259, 32] on button "Professional Sales Associates" at bounding box center [293, 21] width 227 height 42
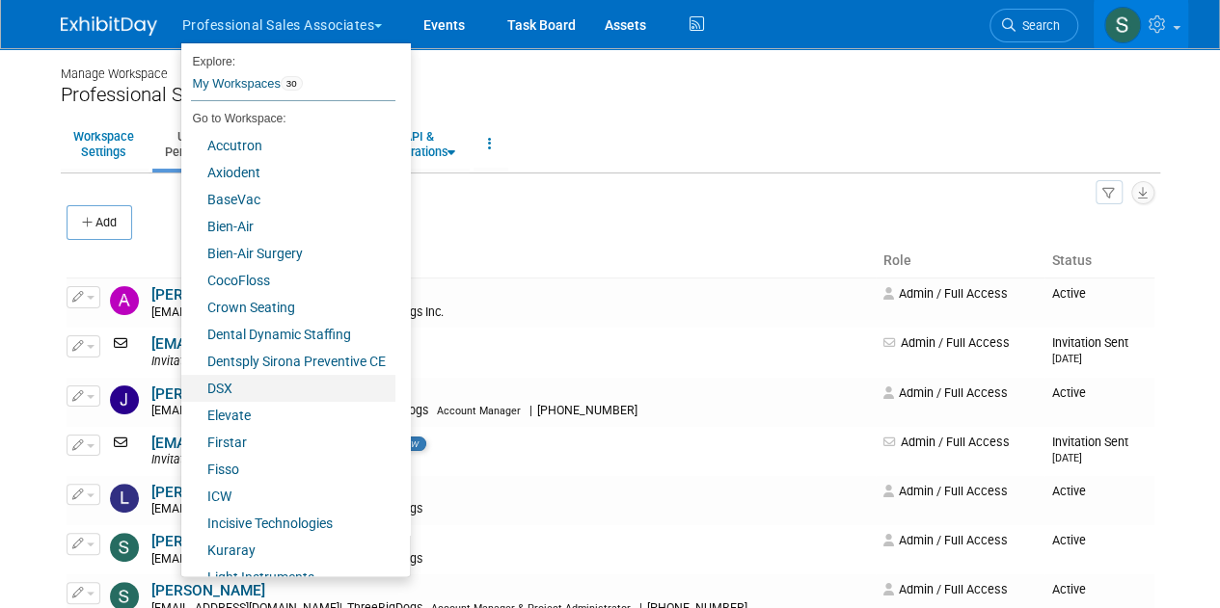
scroll to position [370, 0]
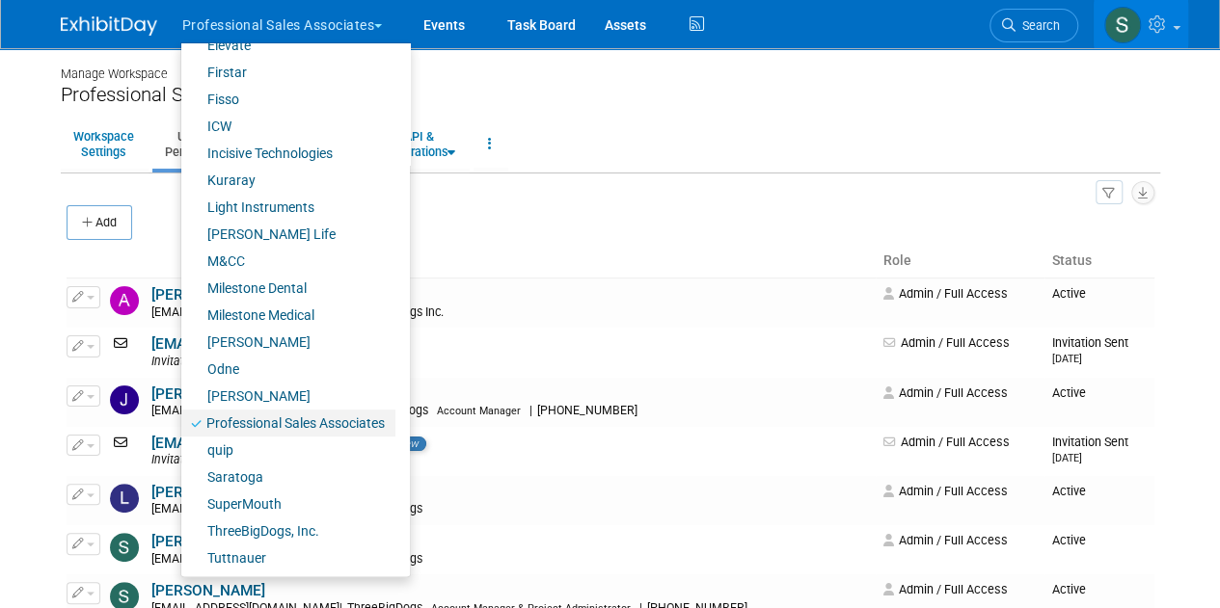
click at [284, 420] on link "Professional Sales Associates" at bounding box center [288, 423] width 214 height 27
